Goal: Check status

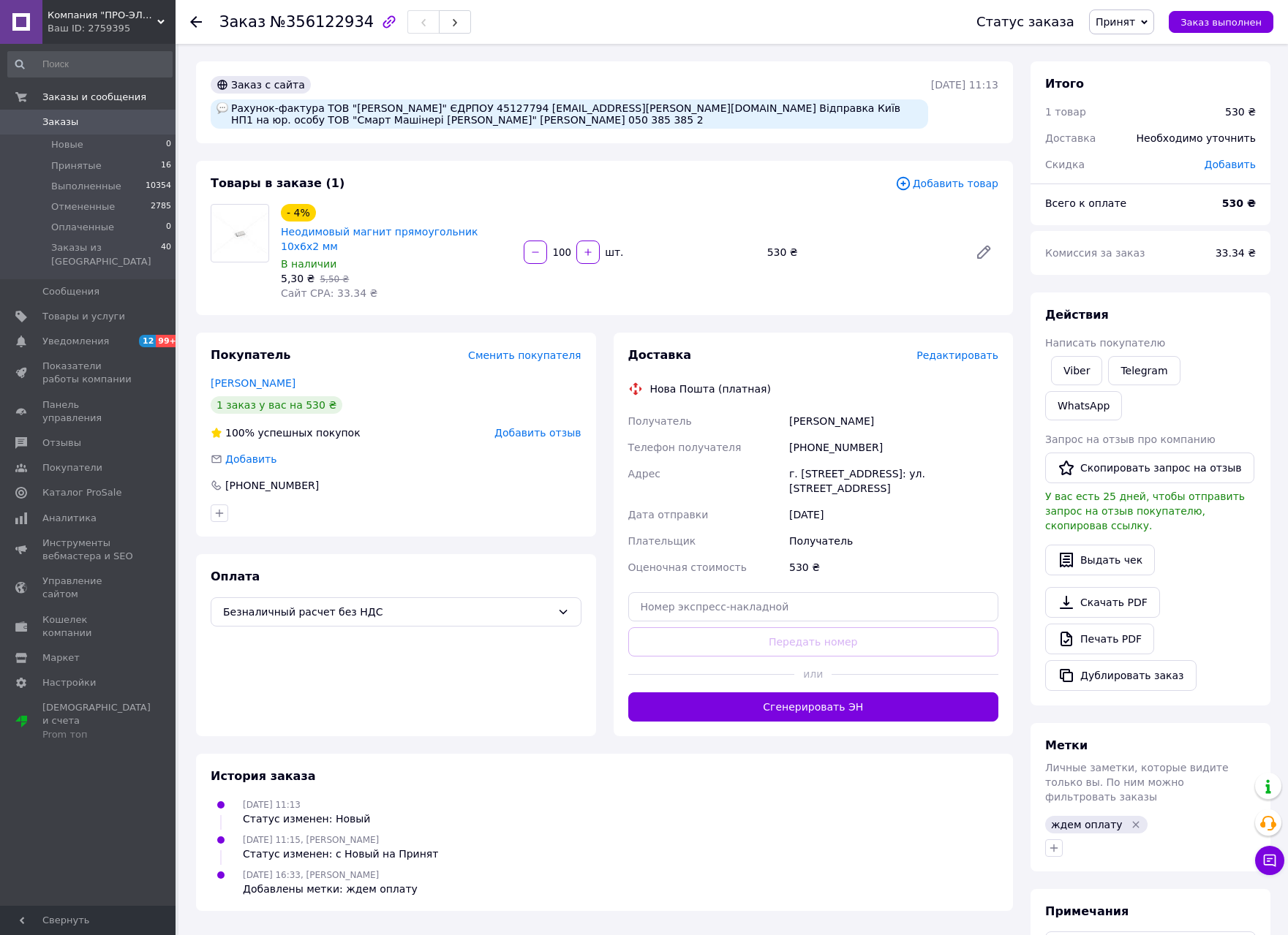
click at [198, 20] on icon at bounding box center [196, 22] width 11 height 11
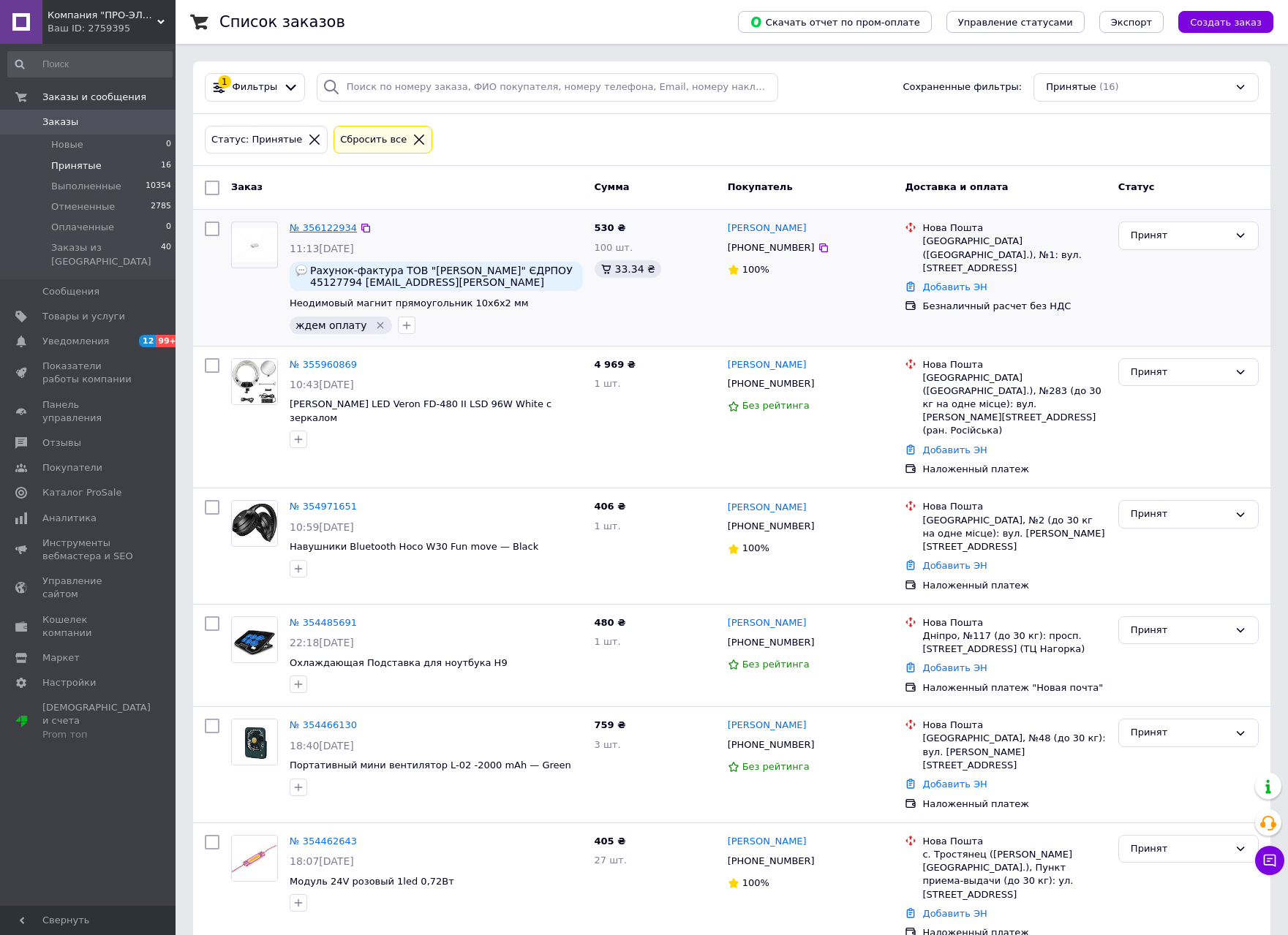
click at [335, 222] on link "№ 356122934" at bounding box center [323, 228] width 67 height 11
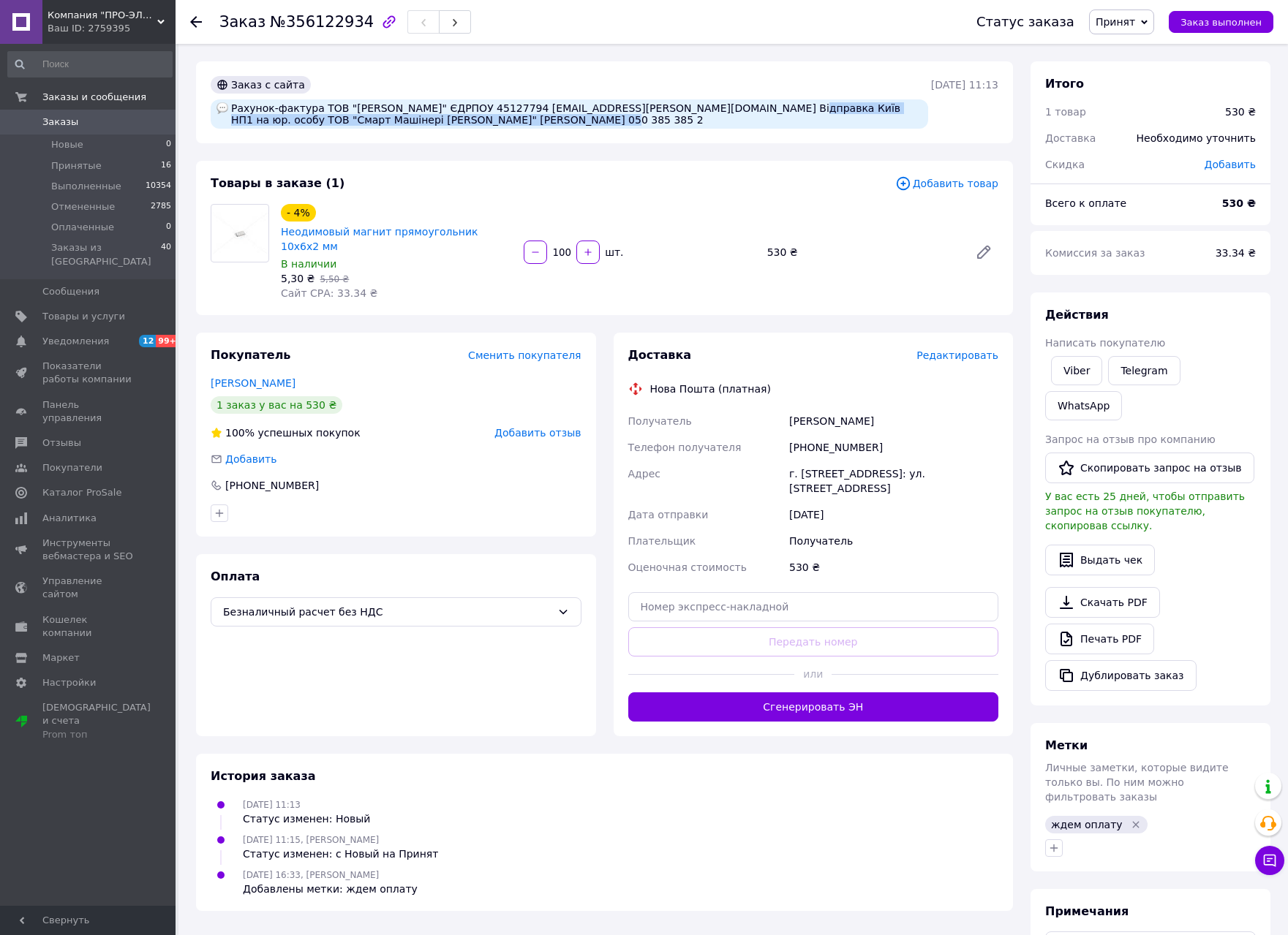
copy div "Київ НП1 на юр. особу ТОВ "Смарт Машінері [PERSON_NAME]" [PERSON_NAME] 050 385 …"
drag, startPoint x: 740, startPoint y: 109, endPoint x: 696, endPoint y: 121, distance: 45.6
click at [696, 121] on div "Рахунок-фактура ТОВ "[PERSON_NAME]" ЄДРПОУ 45127794 [EMAIL_ADDRESS][PERSON_NAME…" at bounding box center [570, 113] width 718 height 29
click at [81, 163] on span "Принятые" at bounding box center [77, 166] width 51 height 13
